Goal: Task Accomplishment & Management: Use online tool/utility

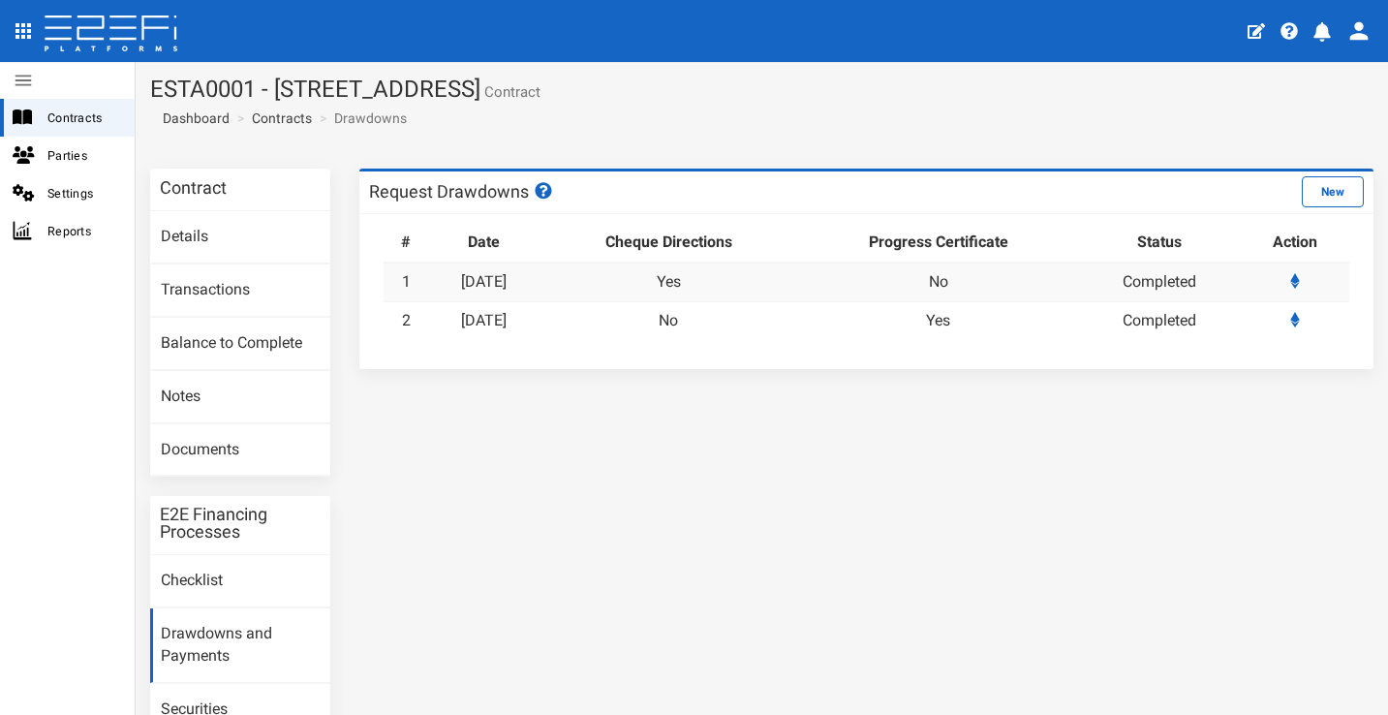
click at [1325, 25] on icon "profile" at bounding box center [1322, 31] width 17 height 19
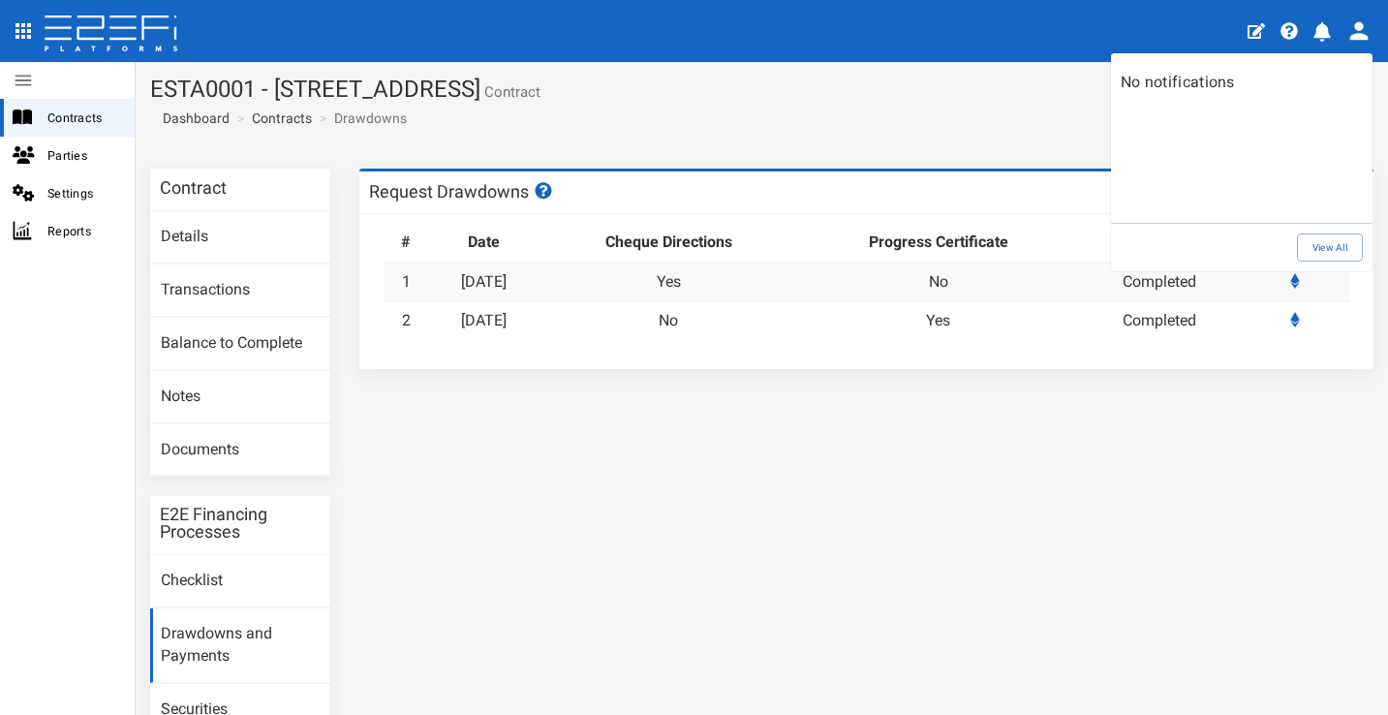
click at [147, 31] on div at bounding box center [694, 357] width 1388 height 715
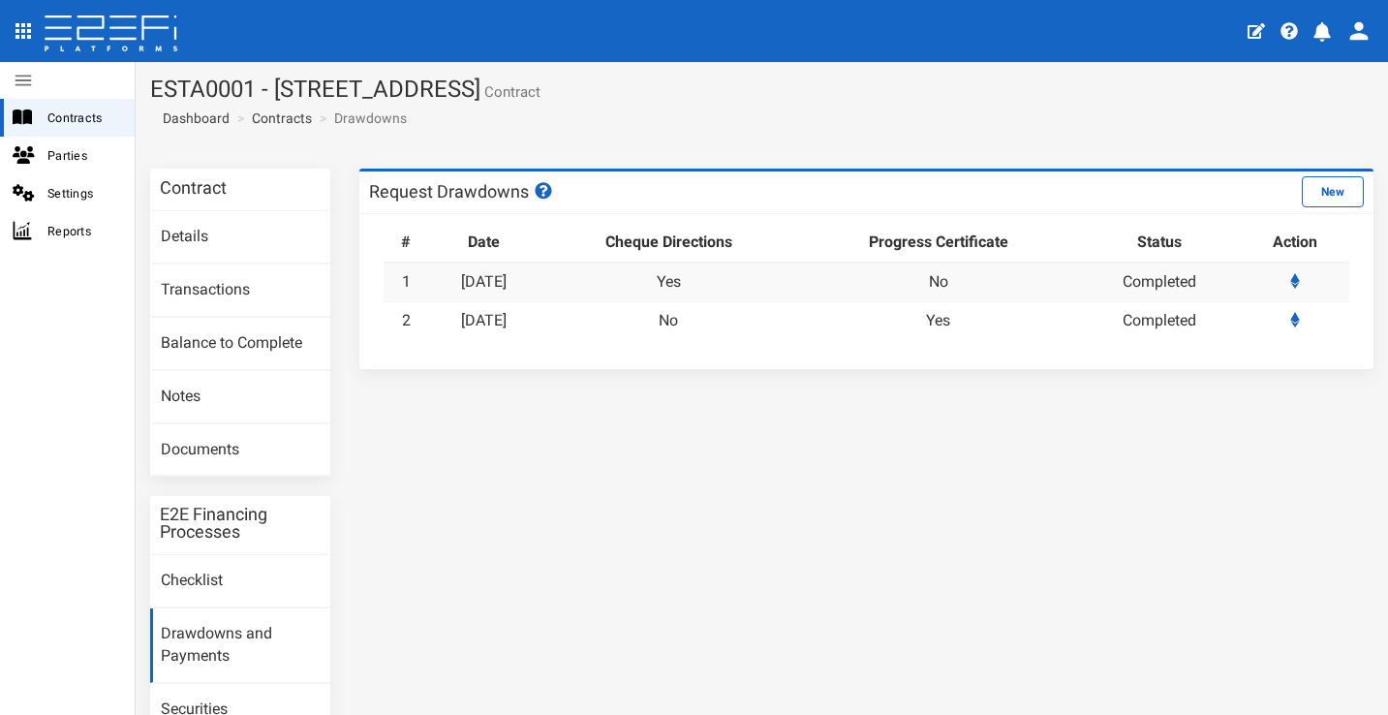
click at [23, 34] on icon "open drawer" at bounding box center [23, 30] width 23 height 23
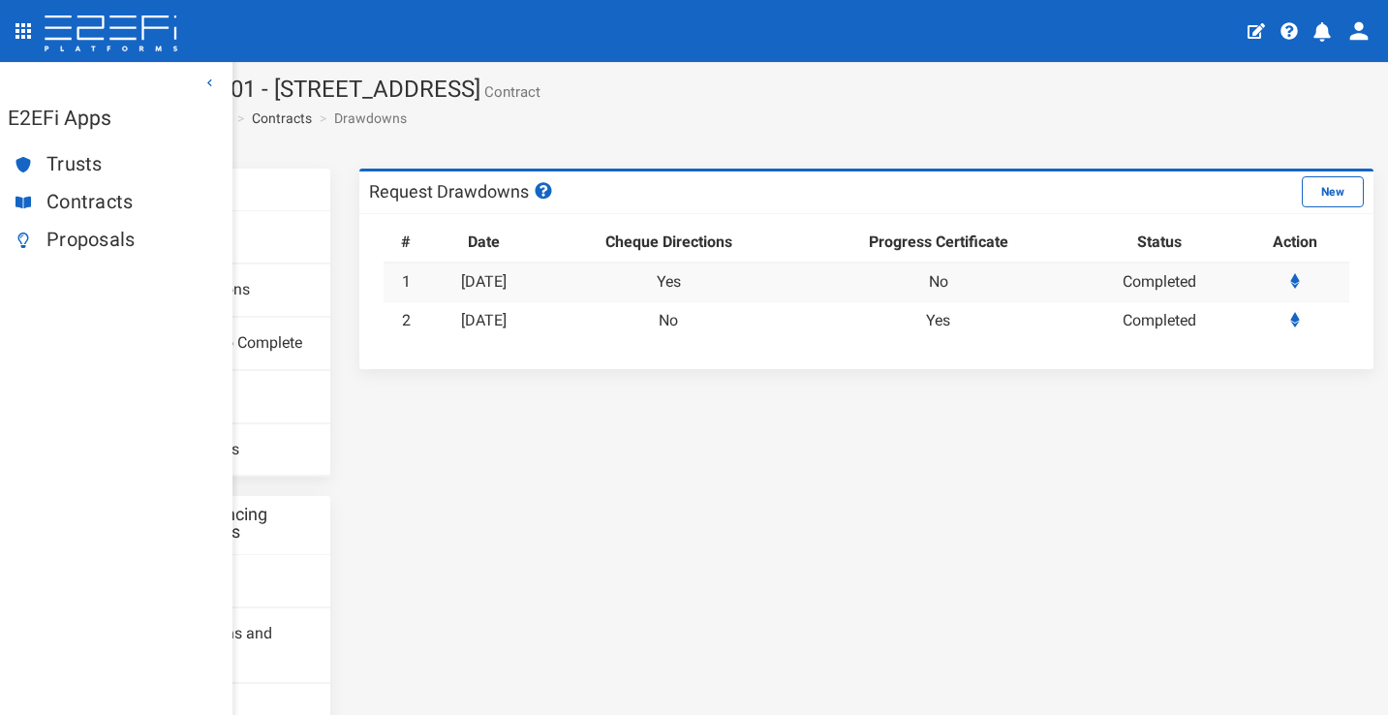
click at [105, 192] on span "Contracts" at bounding box center [131, 202] width 170 height 22
click at [96, 202] on span "Contracts" at bounding box center [131, 202] width 170 height 22
click at [88, 201] on span "Contracts" at bounding box center [131, 202] width 170 height 22
click at [108, 204] on span "Contracts" at bounding box center [131, 202] width 170 height 22
click at [66, 37] on icon at bounding box center [111, 34] width 137 height 39
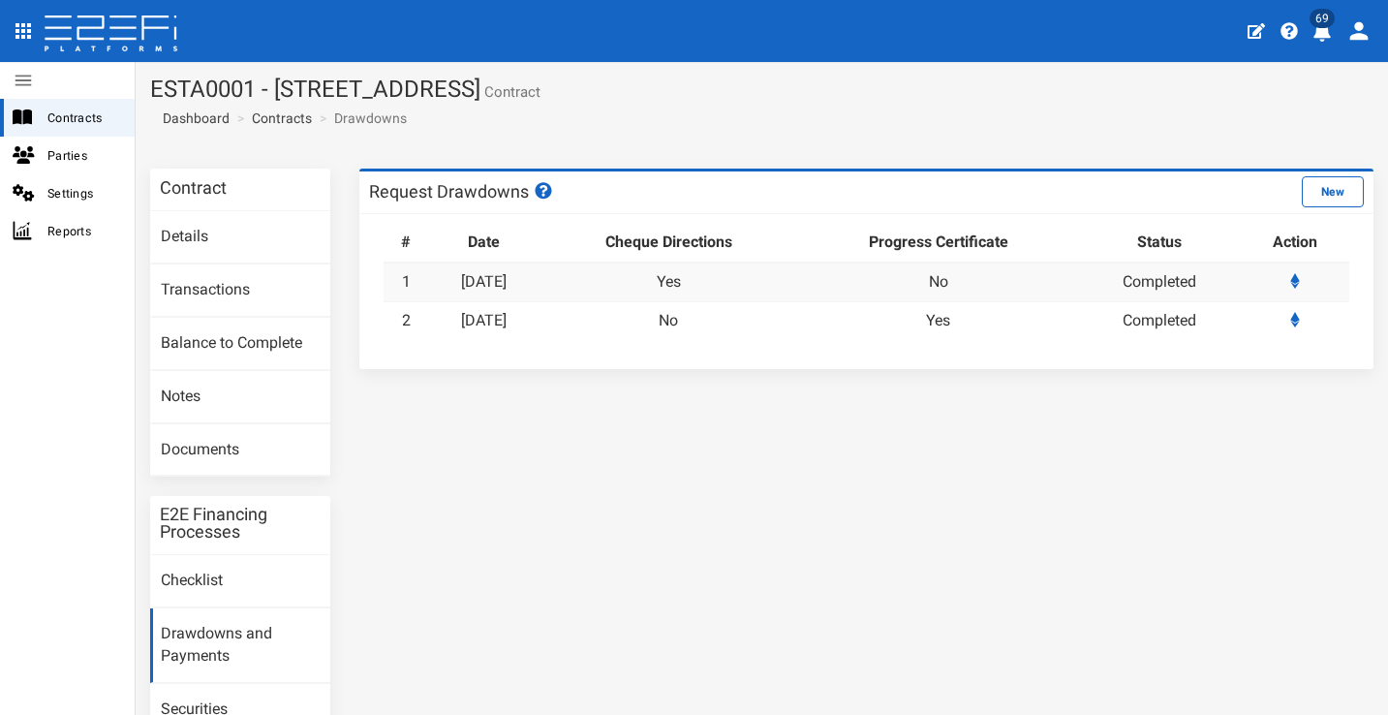
click at [1326, 40] on icon "profile" at bounding box center [1322, 31] width 19 height 19
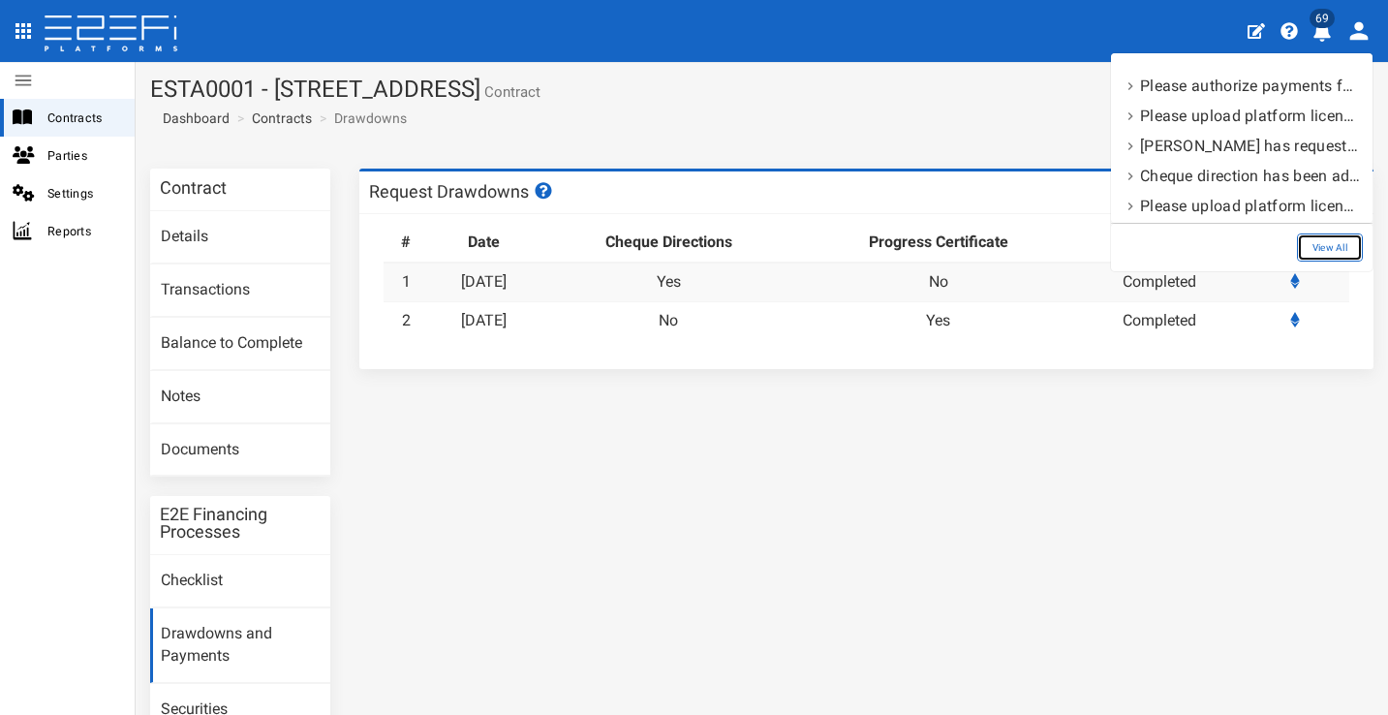
click at [1339, 245] on link "View All" at bounding box center [1330, 247] width 66 height 28
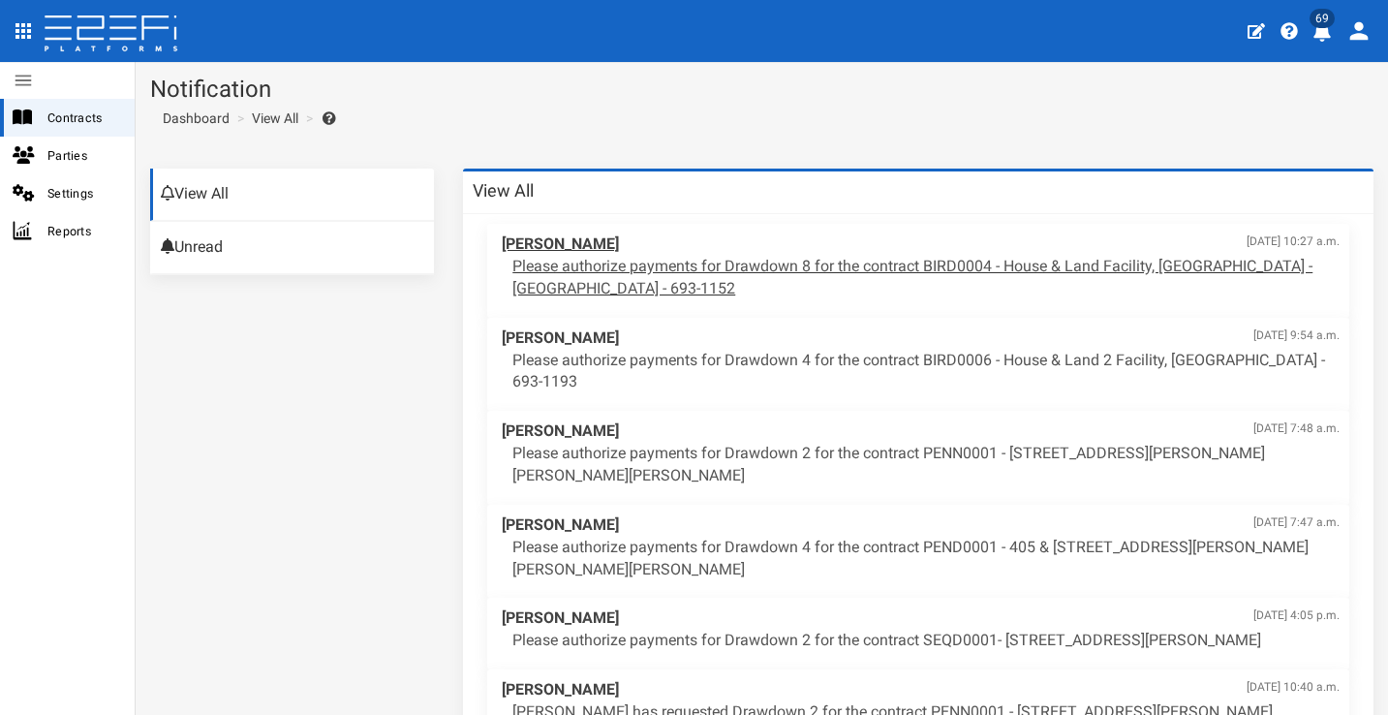
click at [912, 261] on p "Please authorize payments for Drawdown 8 for the contract BIRD0004 - House & La…" at bounding box center [925, 278] width 827 height 45
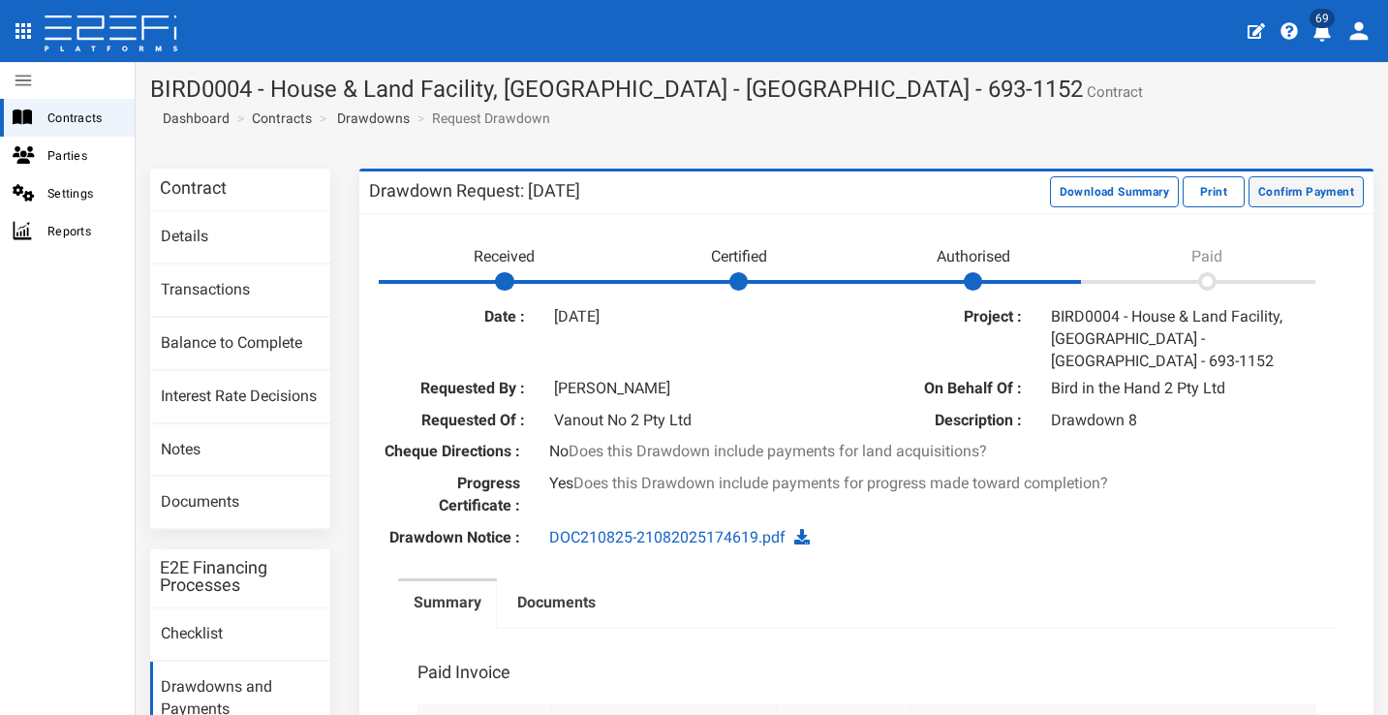
click at [1321, 193] on button "Confirm Payment" at bounding box center [1306, 191] width 115 height 31
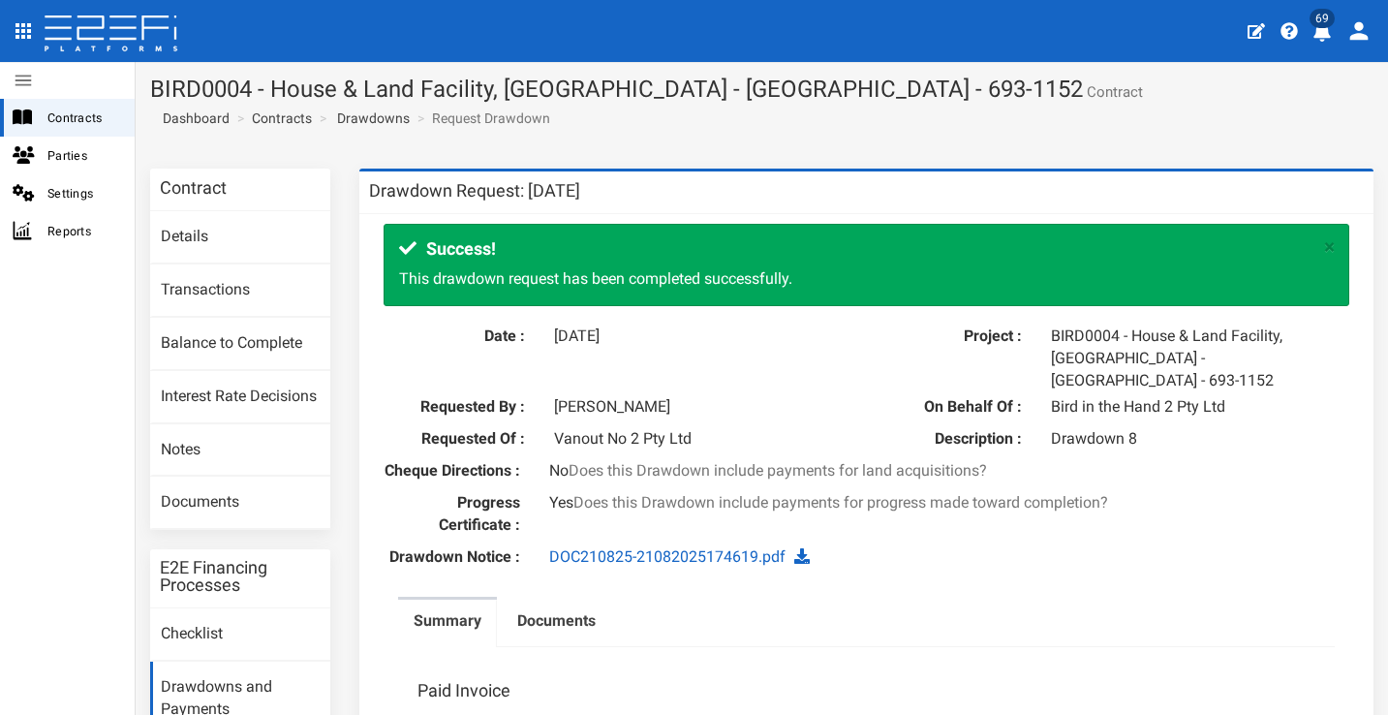
click at [1322, 30] on icon "profile" at bounding box center [1322, 31] width 17 height 19
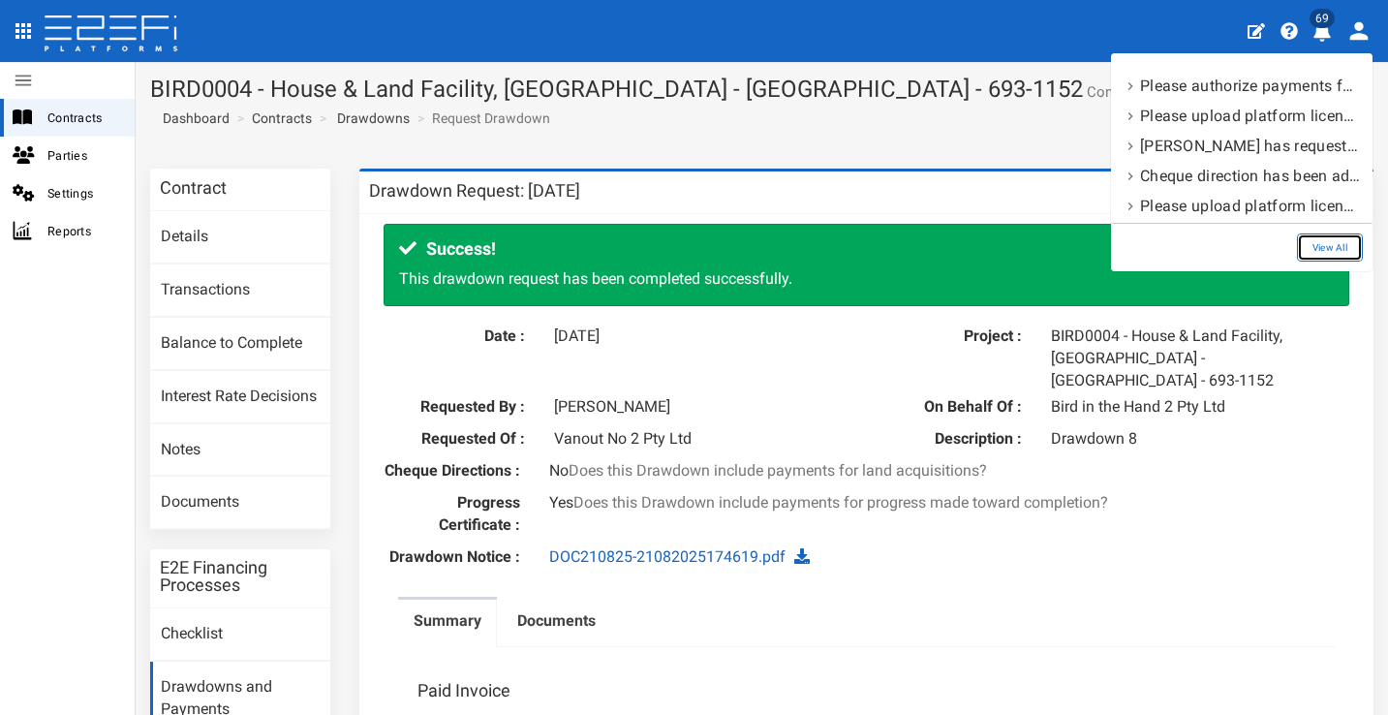
click at [1317, 255] on link "View All" at bounding box center [1330, 247] width 66 height 28
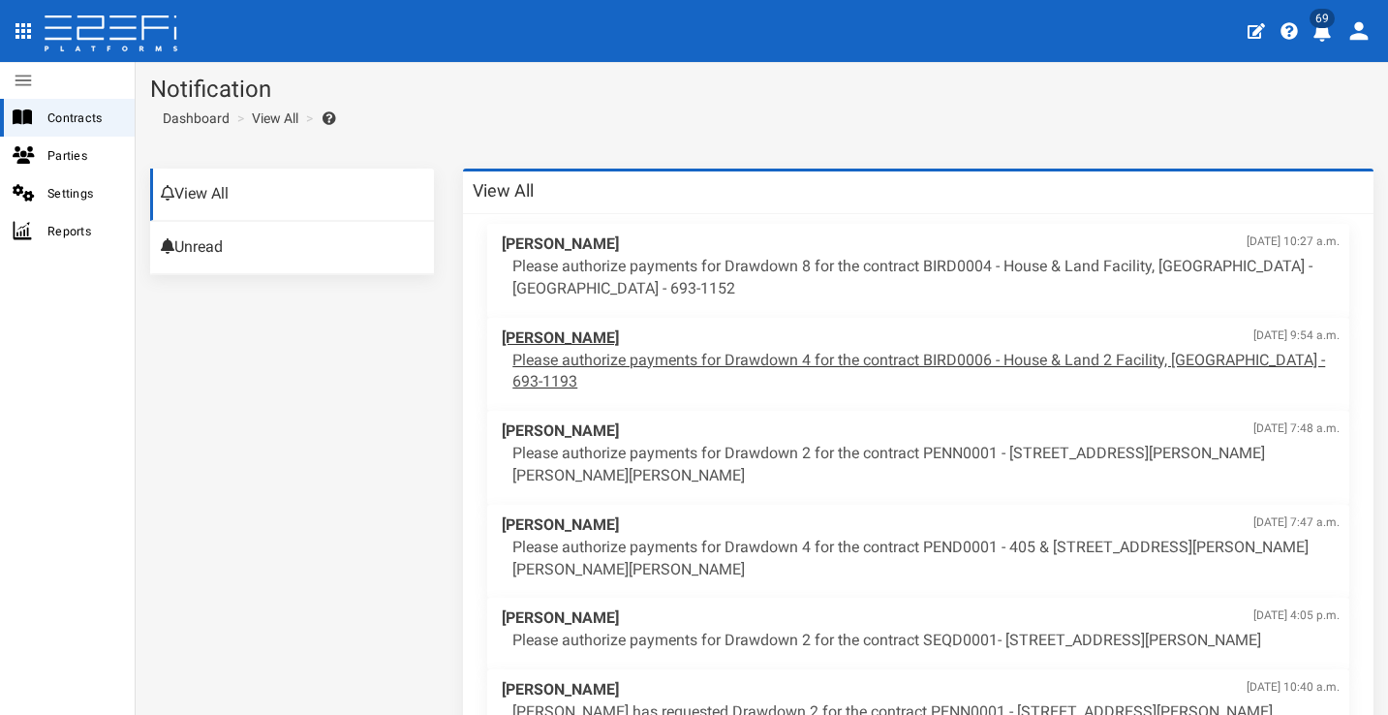
click at [974, 354] on p "Please authorize payments for Drawdown 4 for the contract BIRD0006 - House & La…" at bounding box center [925, 372] width 827 height 45
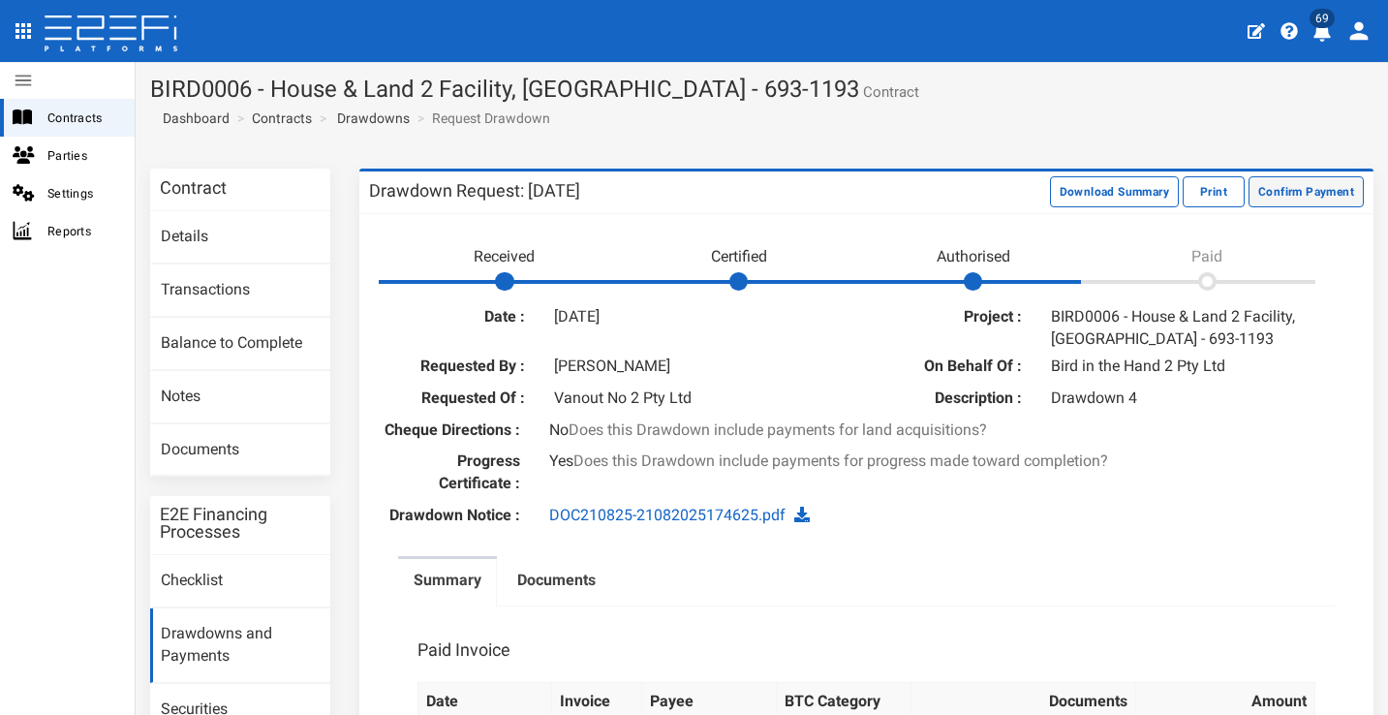
click at [1298, 188] on button "Confirm Payment" at bounding box center [1306, 191] width 115 height 31
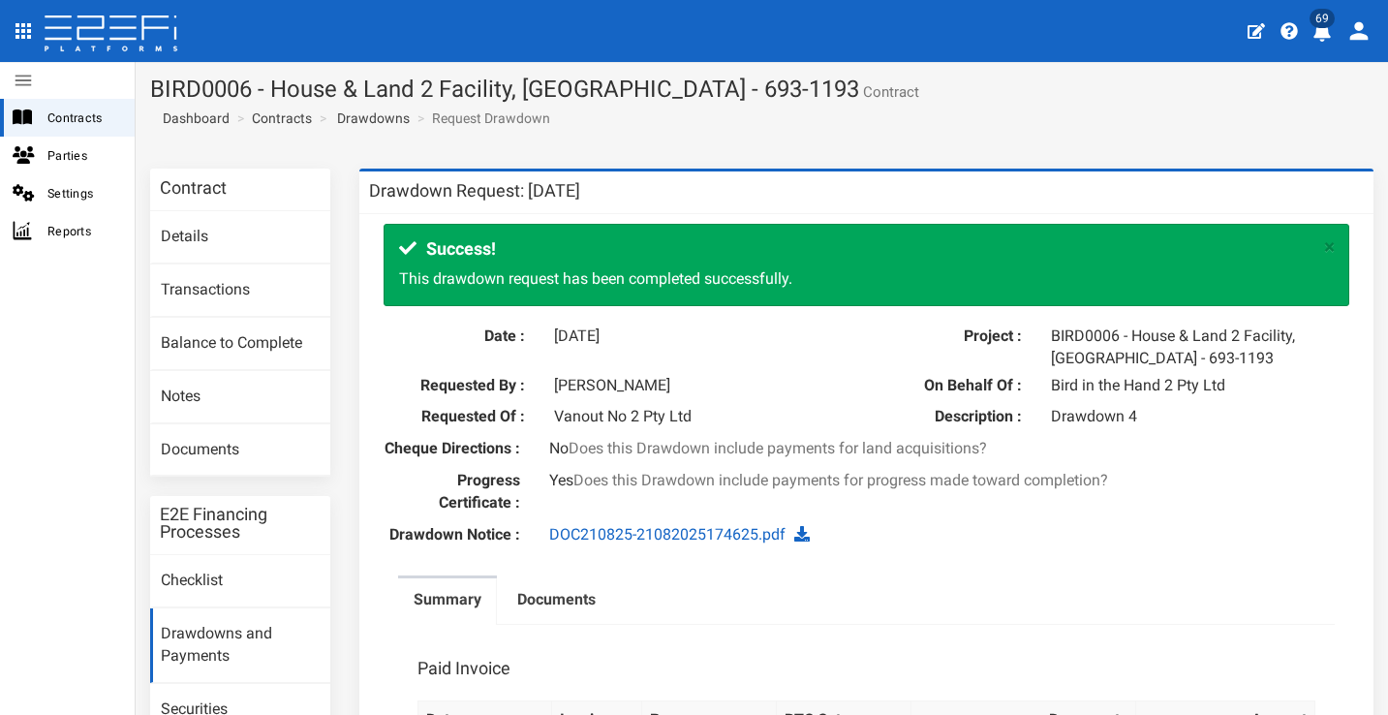
click at [1327, 34] on icon "profile" at bounding box center [1322, 31] width 17 height 19
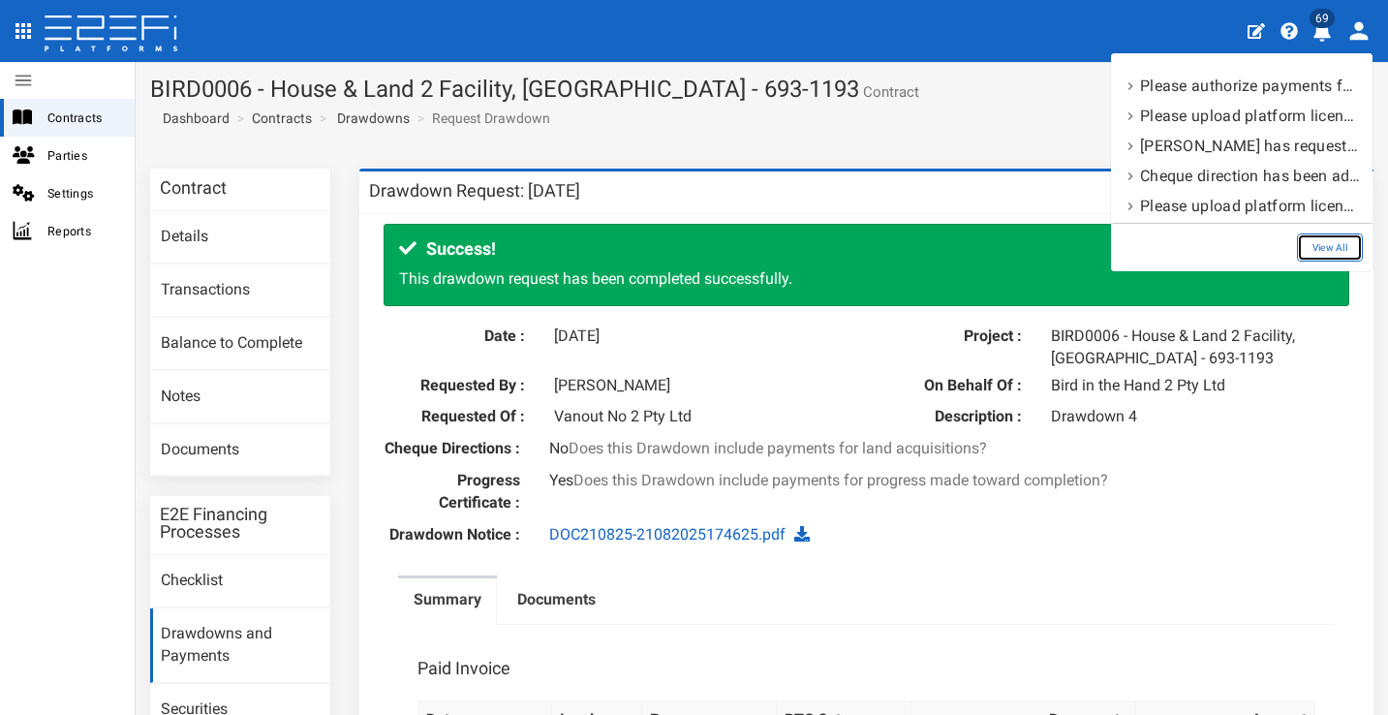
click at [1316, 248] on link "View All" at bounding box center [1330, 247] width 66 height 28
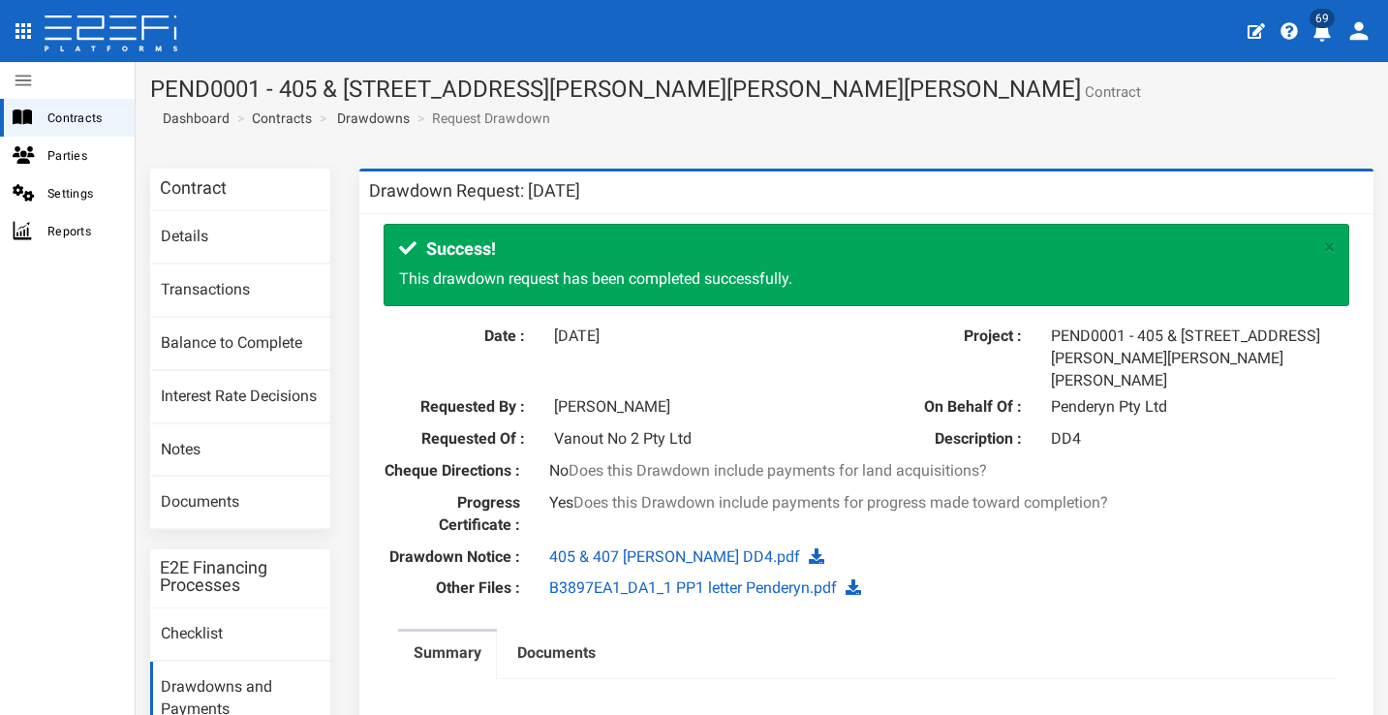
click at [1321, 28] on icon "profile" at bounding box center [1322, 31] width 17 height 19
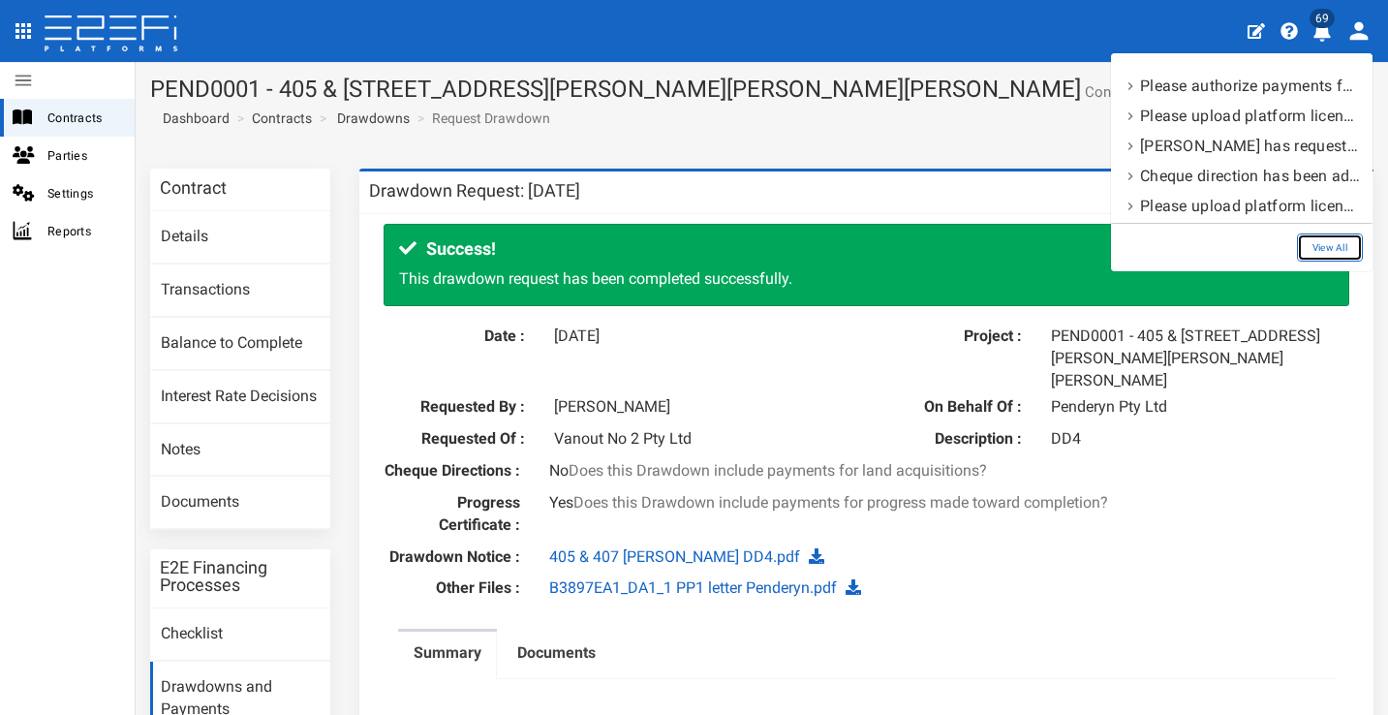
click at [1319, 237] on link "View All" at bounding box center [1330, 247] width 66 height 28
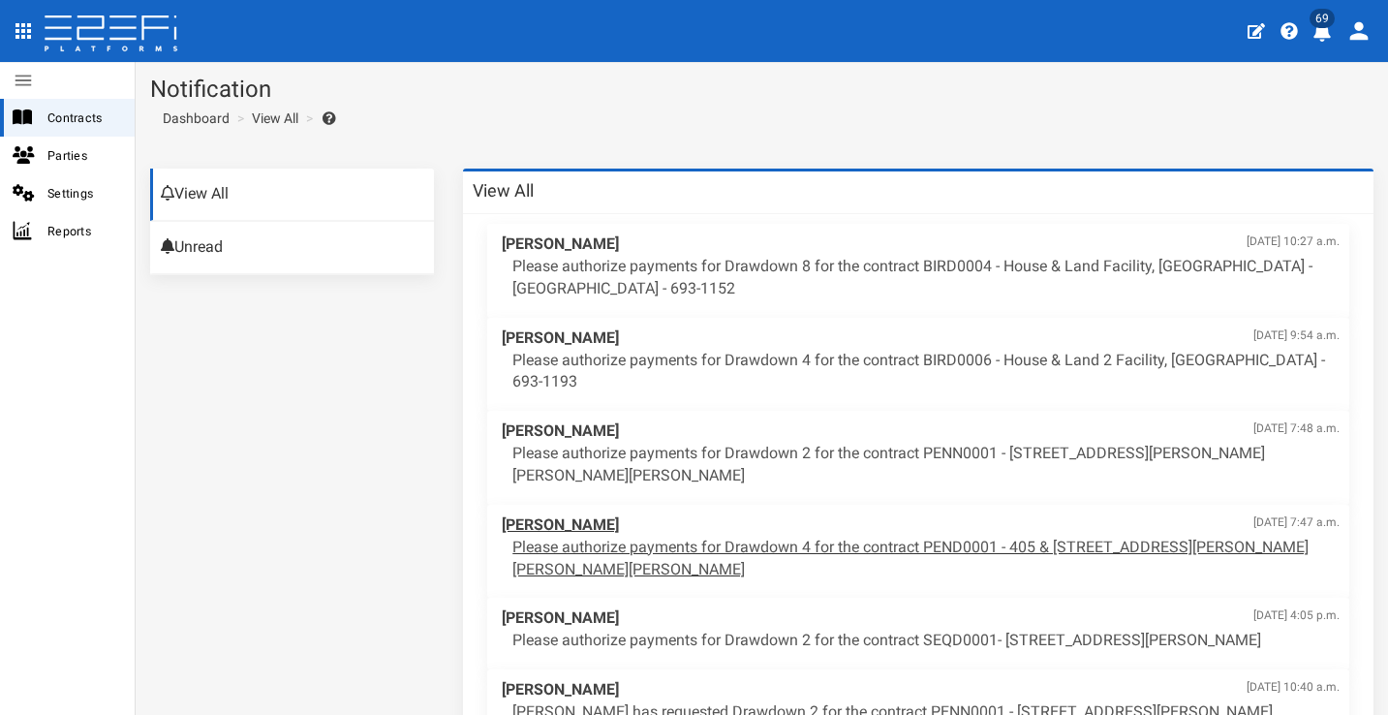
click at [1022, 542] on p "Please authorize payments for Drawdown 4 for the contract PEND0001 - 405 & [STR…" at bounding box center [925, 559] width 827 height 45
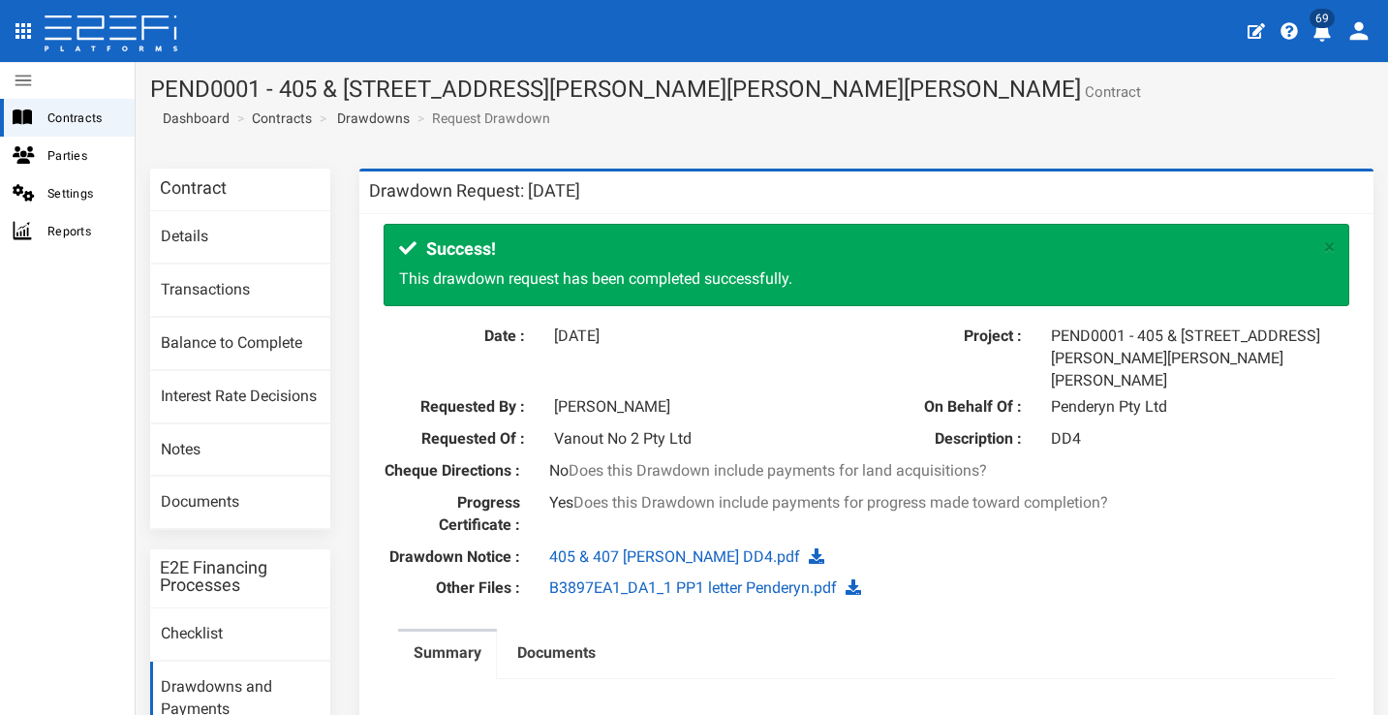
click at [1320, 37] on icon "profile" at bounding box center [1322, 31] width 17 height 19
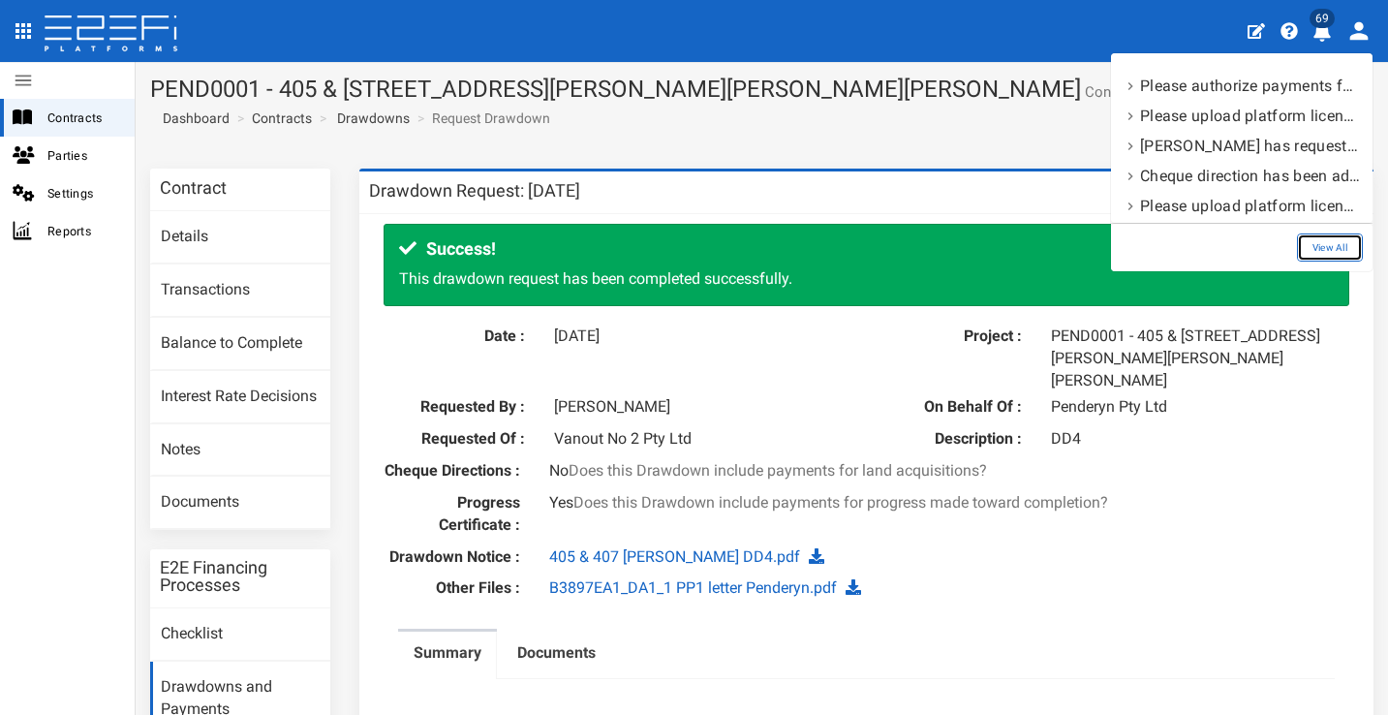
click at [1309, 240] on link "View All" at bounding box center [1330, 247] width 66 height 28
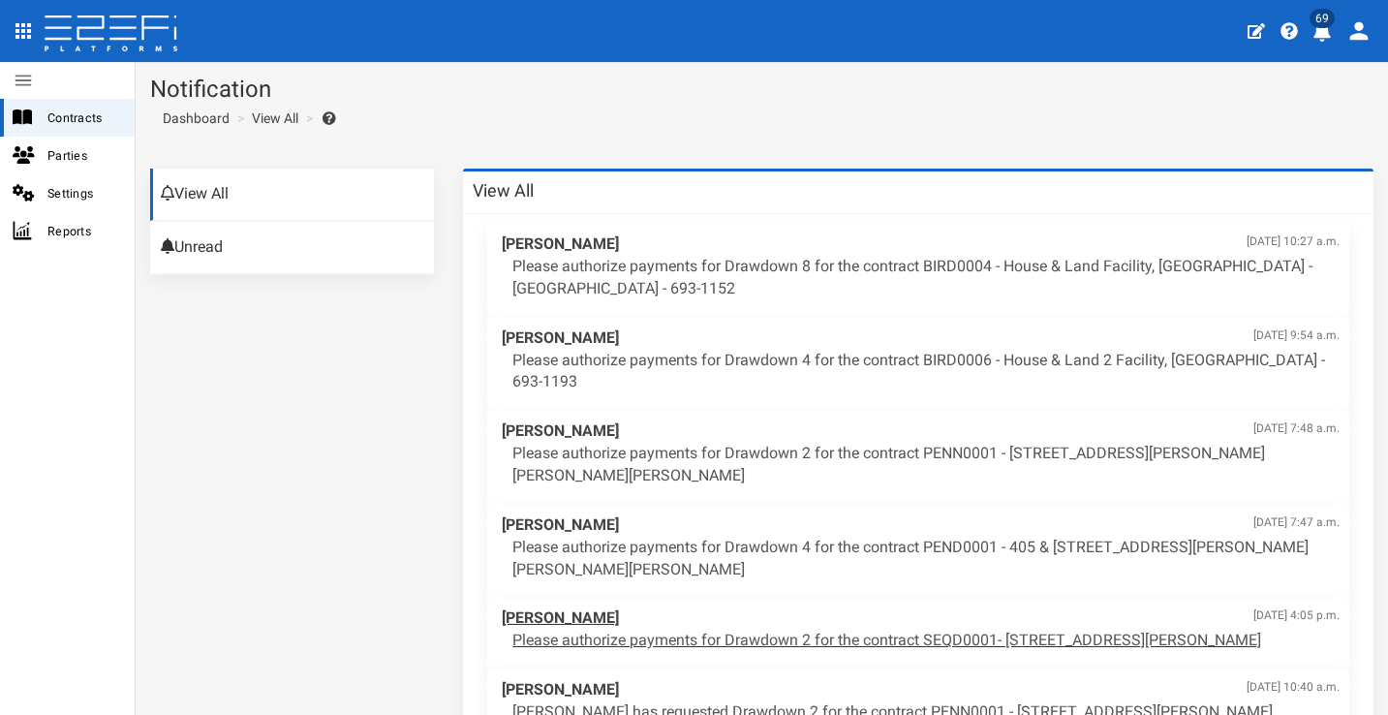
click at [918, 630] on p "Please authorize payments for Drawdown 2 for the contract SEQD0001- [STREET_ADD…" at bounding box center [925, 641] width 827 height 22
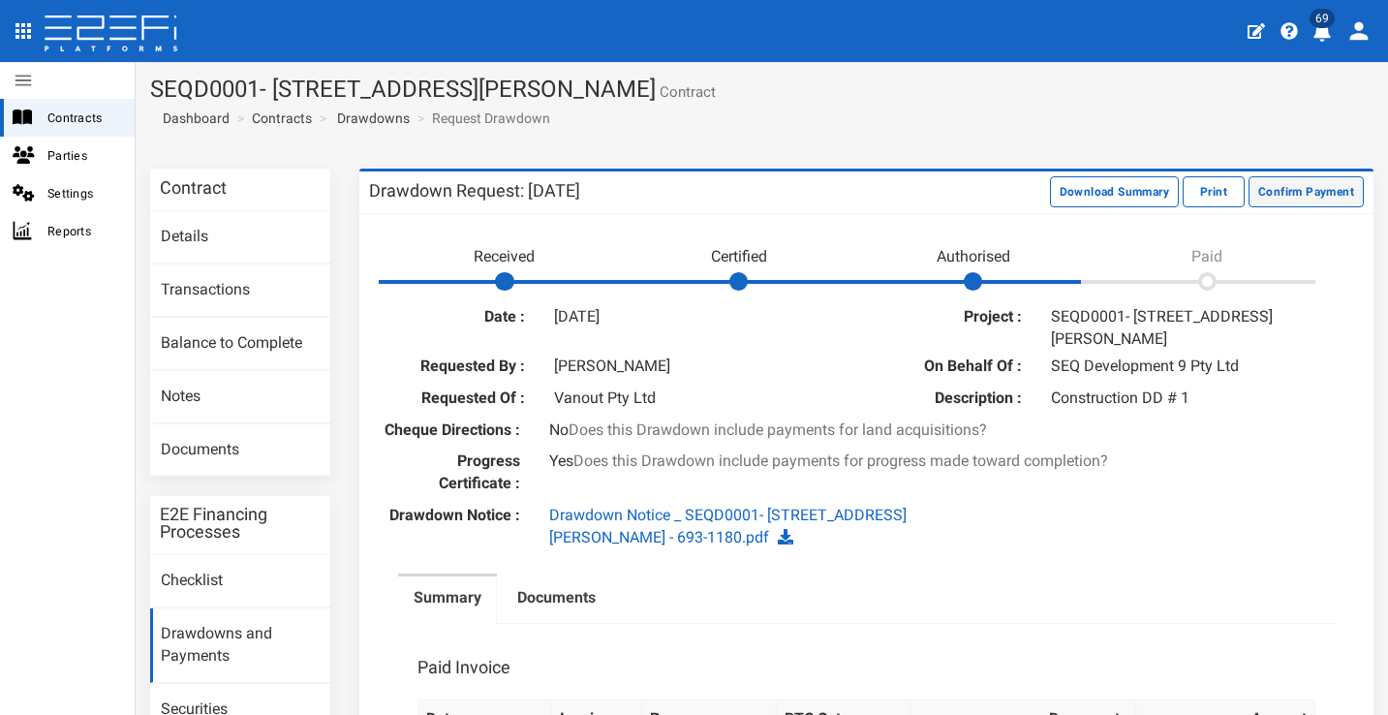
click at [1312, 196] on button "Confirm Payment" at bounding box center [1306, 191] width 115 height 31
